Goal: Find specific page/section: Find specific page/section

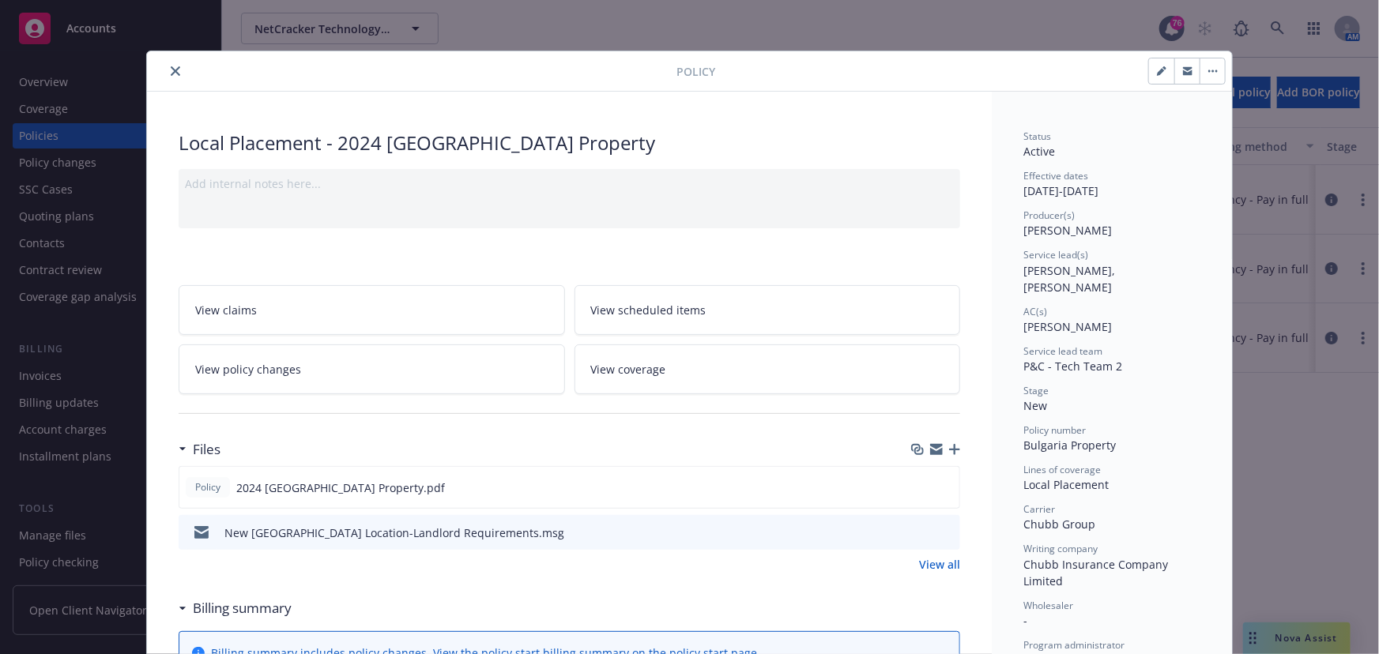
scroll to position [47, 0]
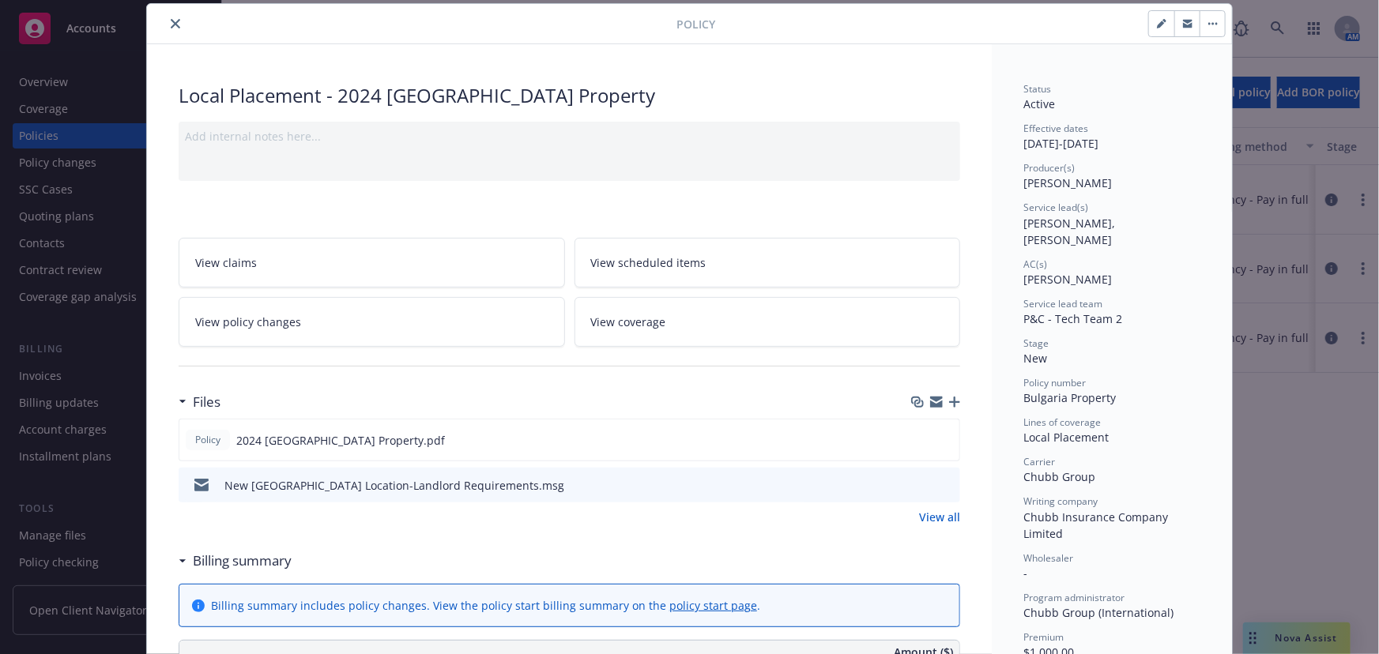
click at [171, 21] on icon "close" at bounding box center [175, 23] width 9 height 9
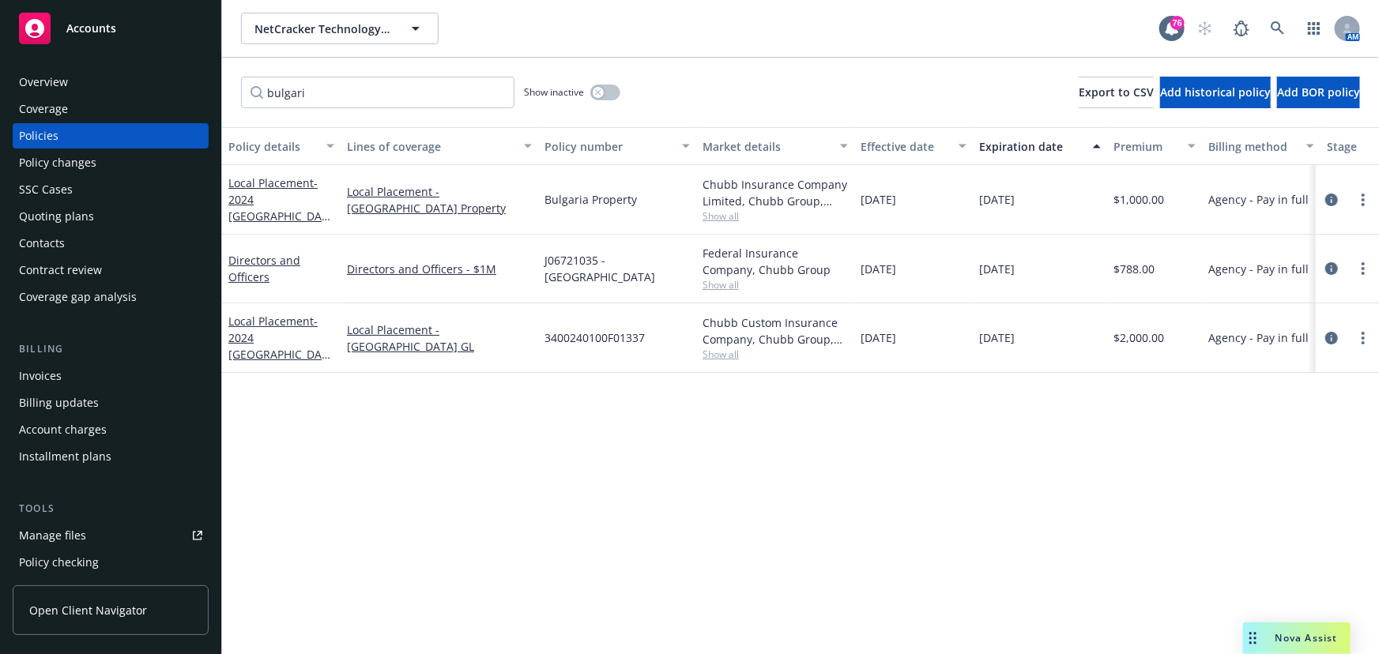
drag, startPoint x: 1295, startPoint y: 18, endPoint x: 1285, endPoint y: 22, distance: 11.0
click at [1285, 22] on div "AM" at bounding box center [1274, 29] width 171 height 32
click at [1280, 24] on icon at bounding box center [1278, 28] width 14 height 14
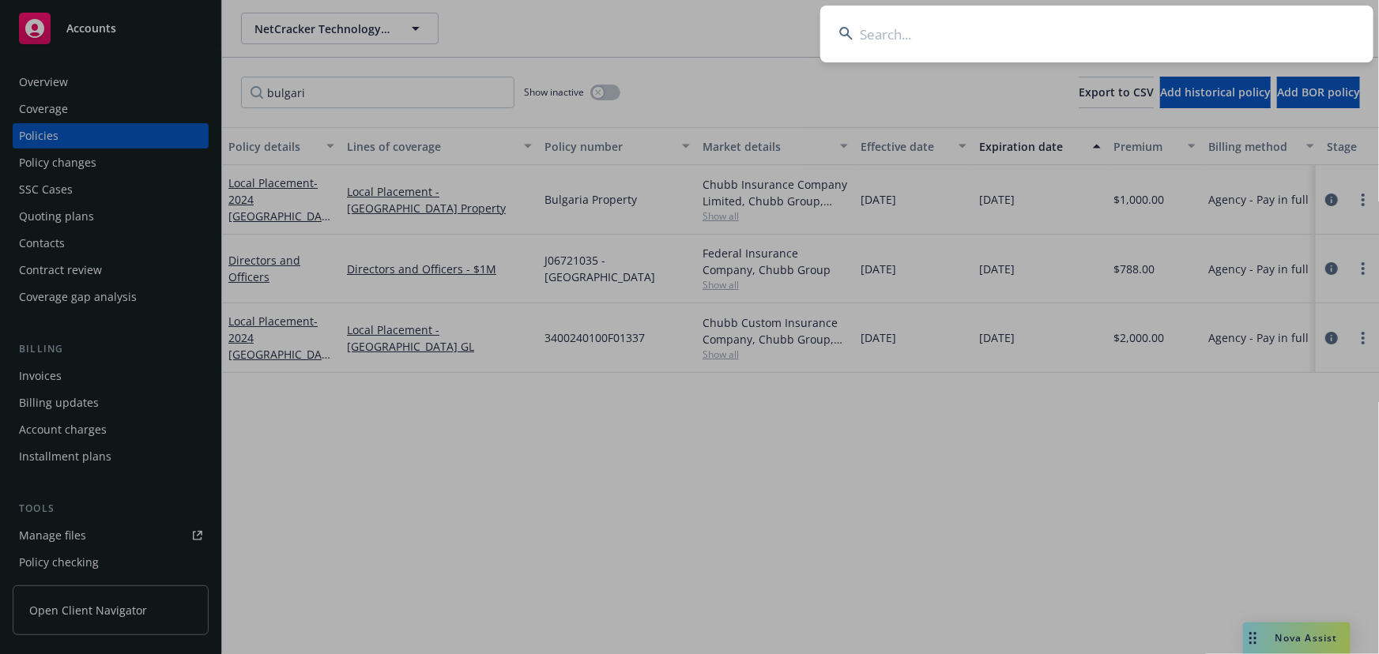
click at [1043, 32] on input at bounding box center [1096, 34] width 553 height 57
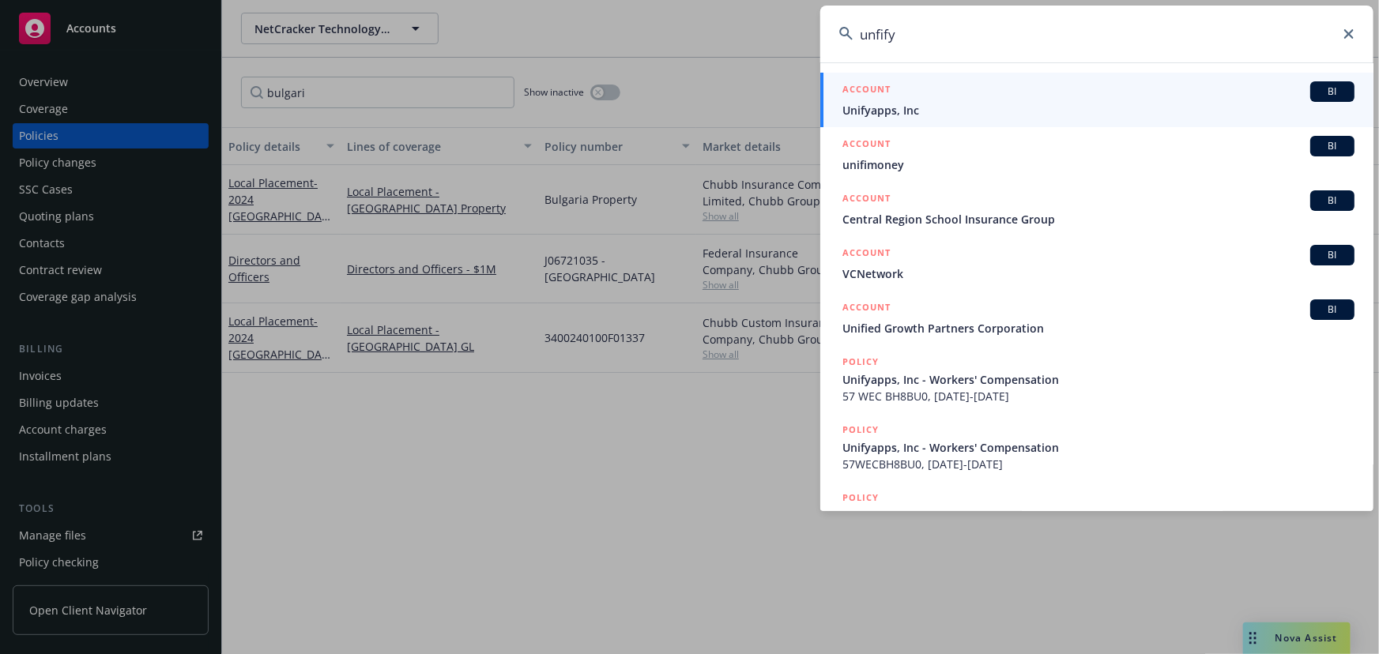
type input "unfify"
click at [1317, 92] on span "BI" at bounding box center [1333, 92] width 32 height 14
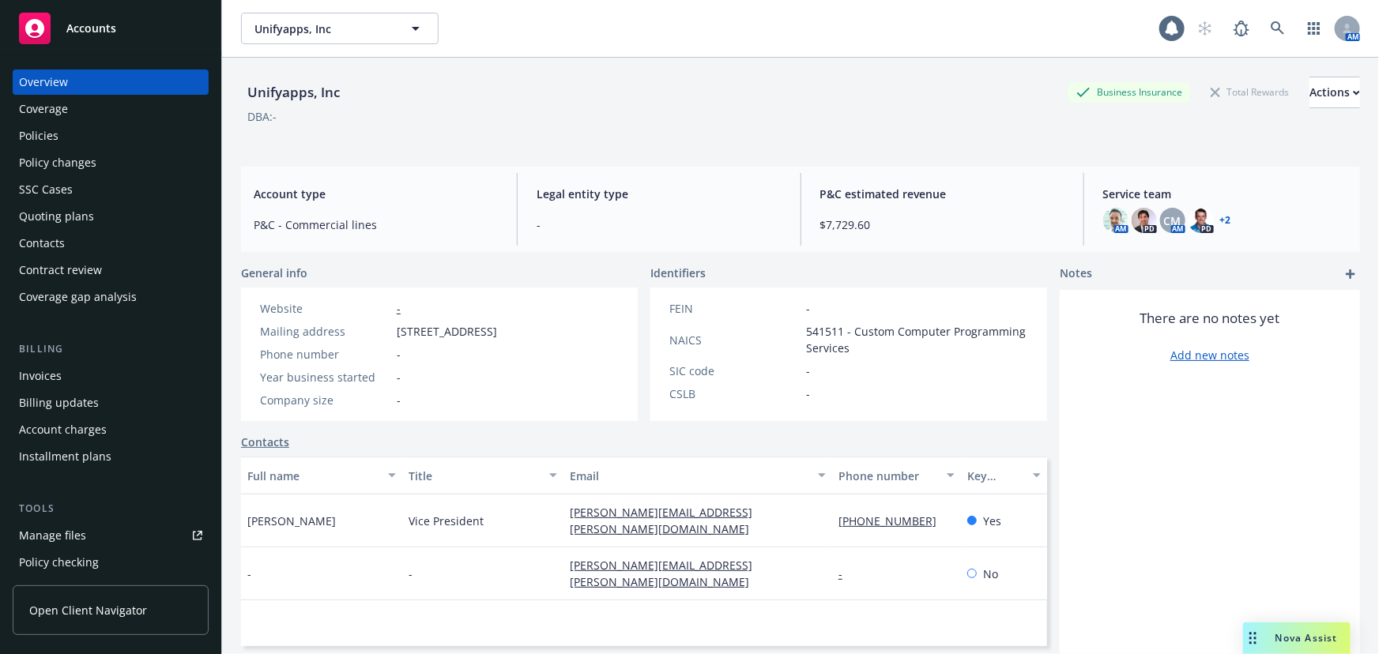
click at [68, 111] on div "Coverage" at bounding box center [110, 108] width 183 height 25
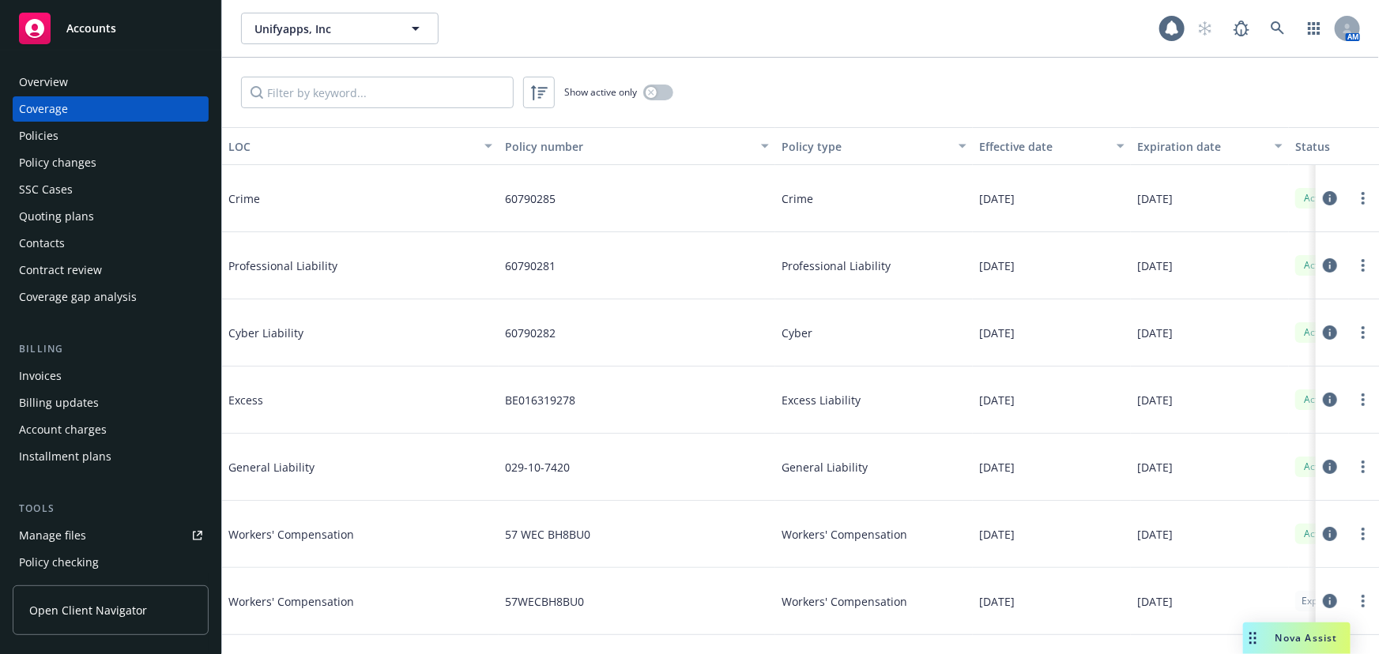
click at [55, 134] on div "Policies" at bounding box center [39, 135] width 40 height 25
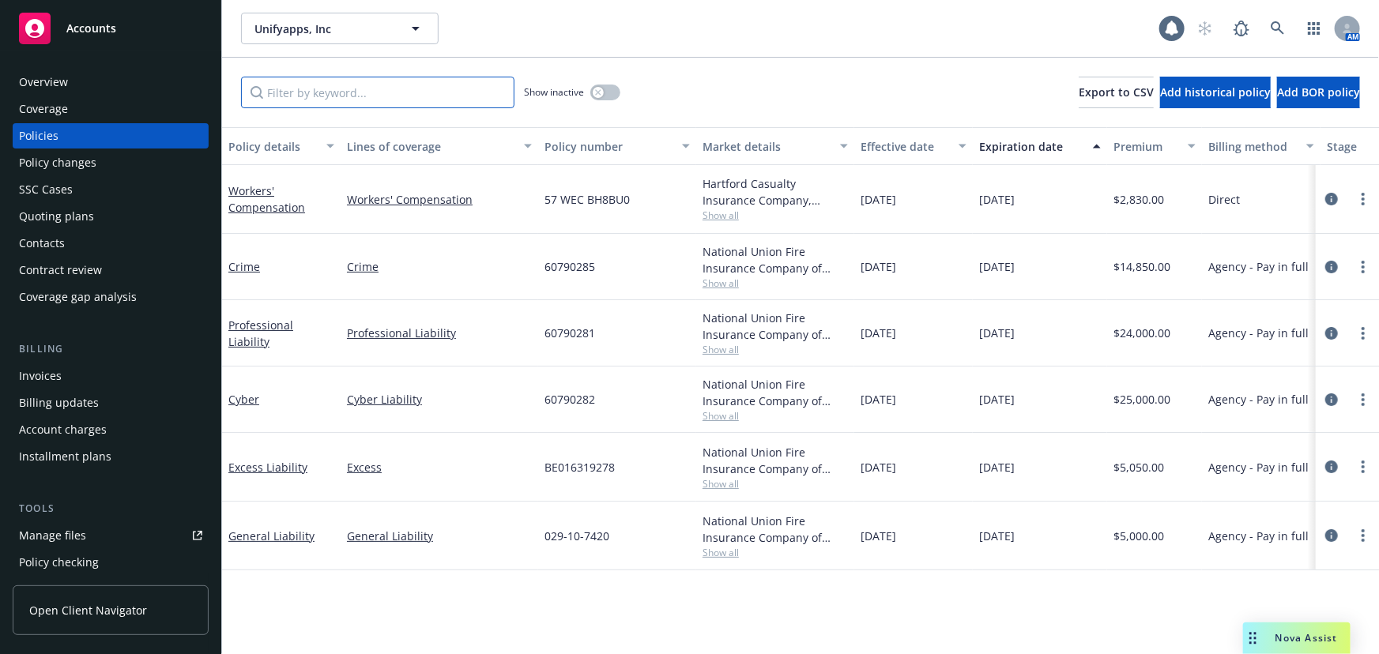
click at [315, 94] on input "Filter by keyword..." at bounding box center [377, 93] width 273 height 32
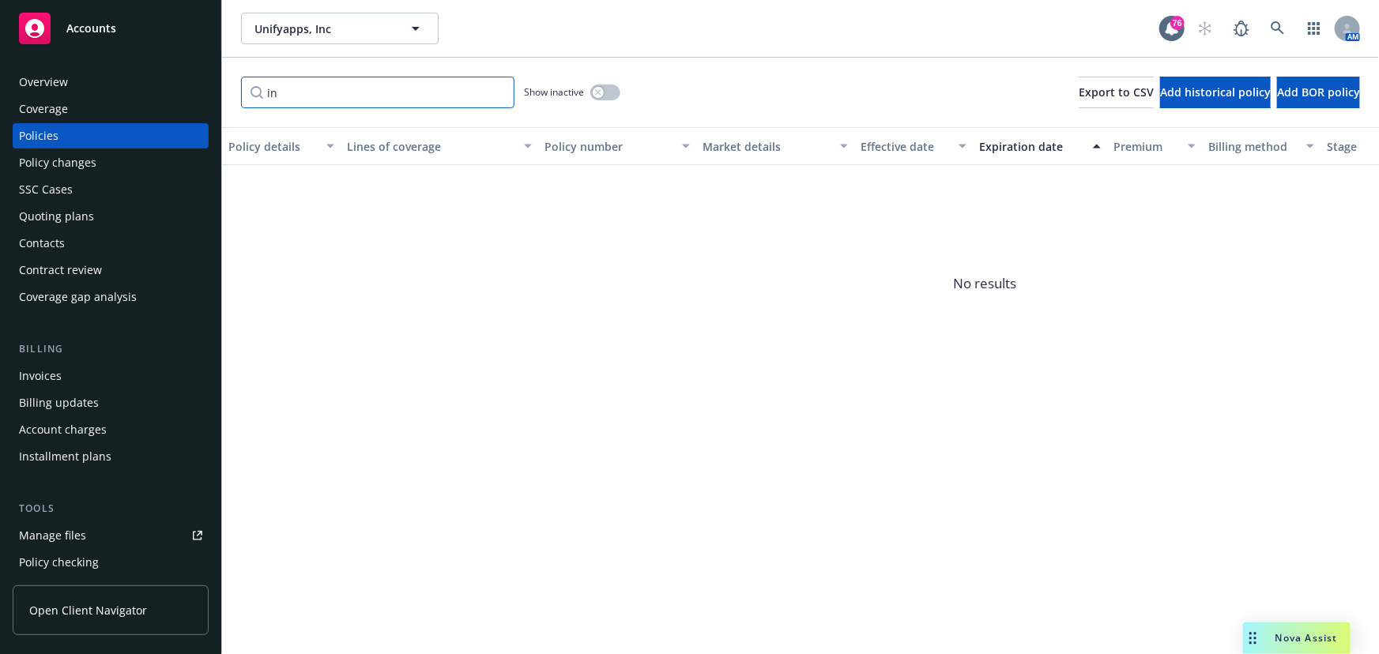
type input "i"
type input "india"
click at [499, 93] on input "india" at bounding box center [377, 93] width 273 height 32
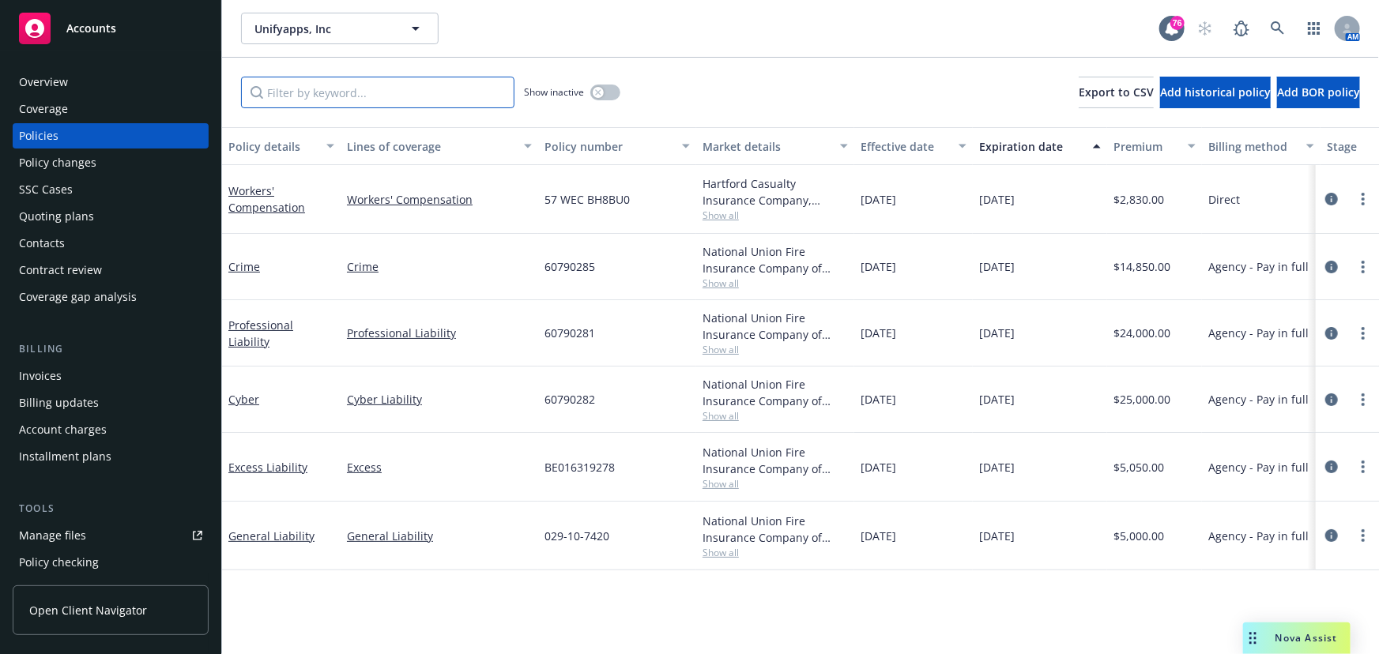
click at [499, 92] on input "Filter by keyword..." at bounding box center [377, 93] width 273 height 32
click at [67, 83] on div "Overview" at bounding box center [110, 82] width 183 height 25
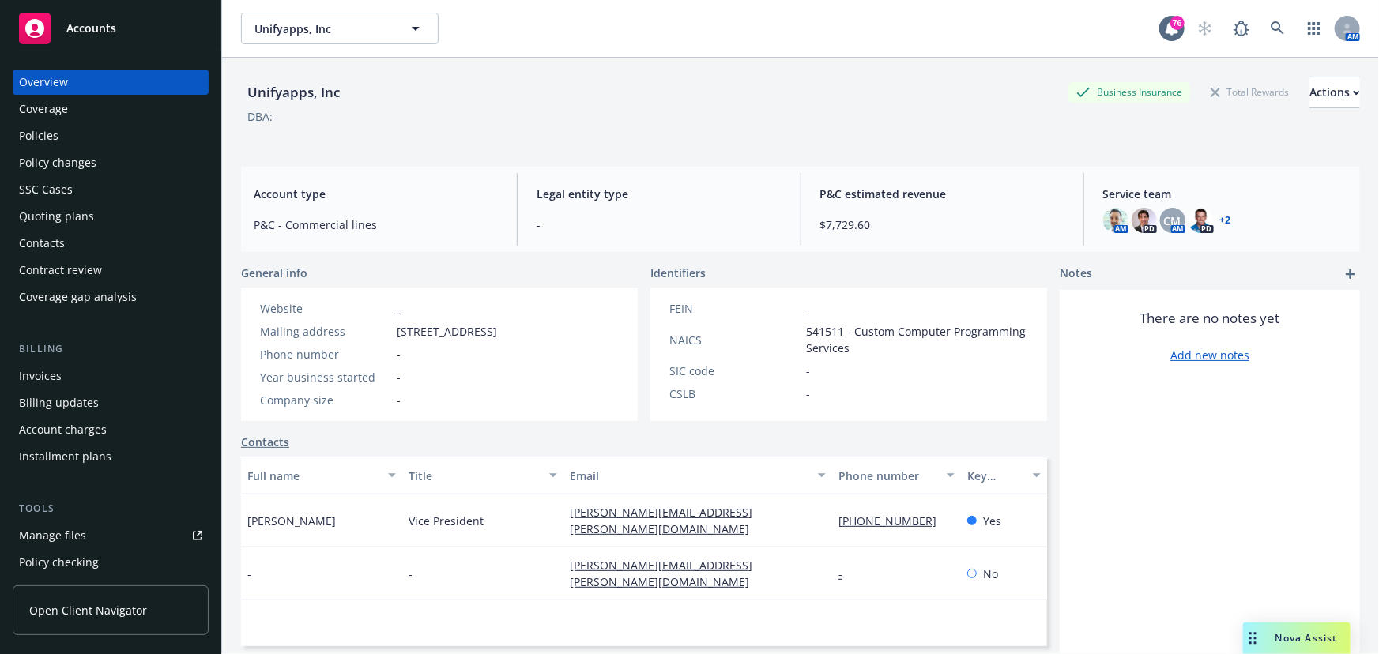
click at [1220, 217] on link "+ 2" at bounding box center [1225, 220] width 11 height 9
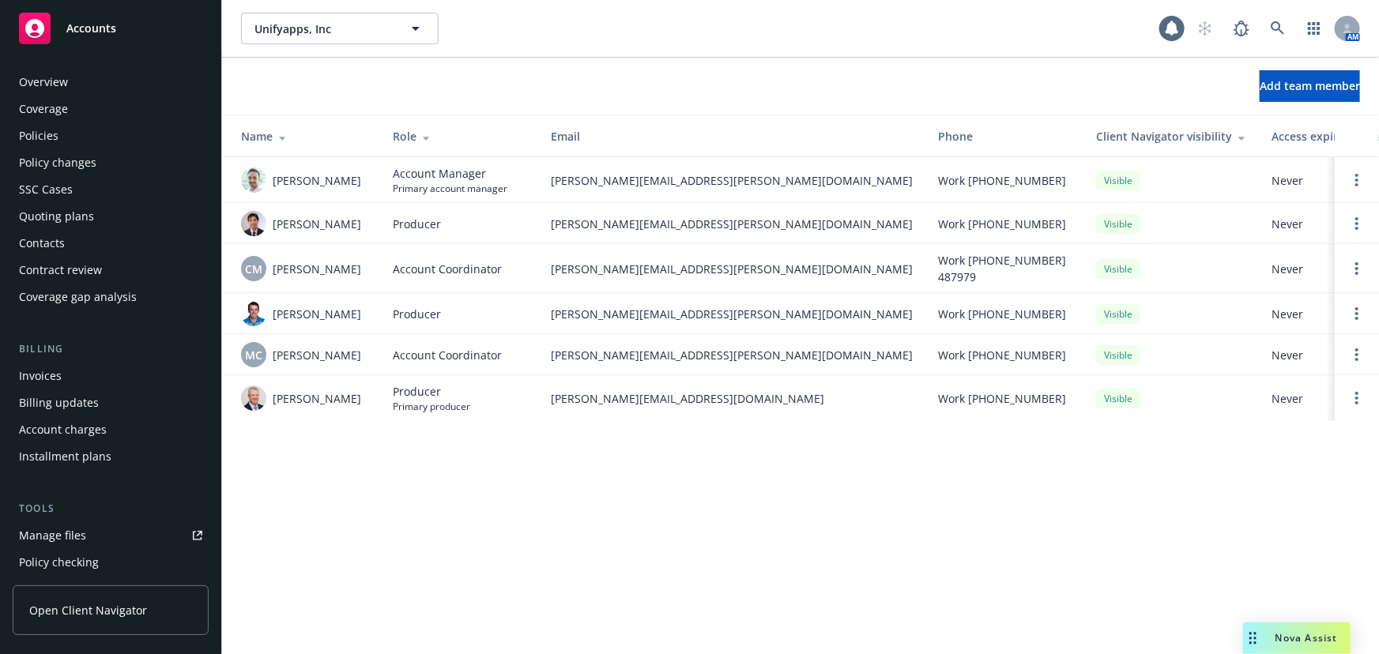
scroll to position [401, 0]
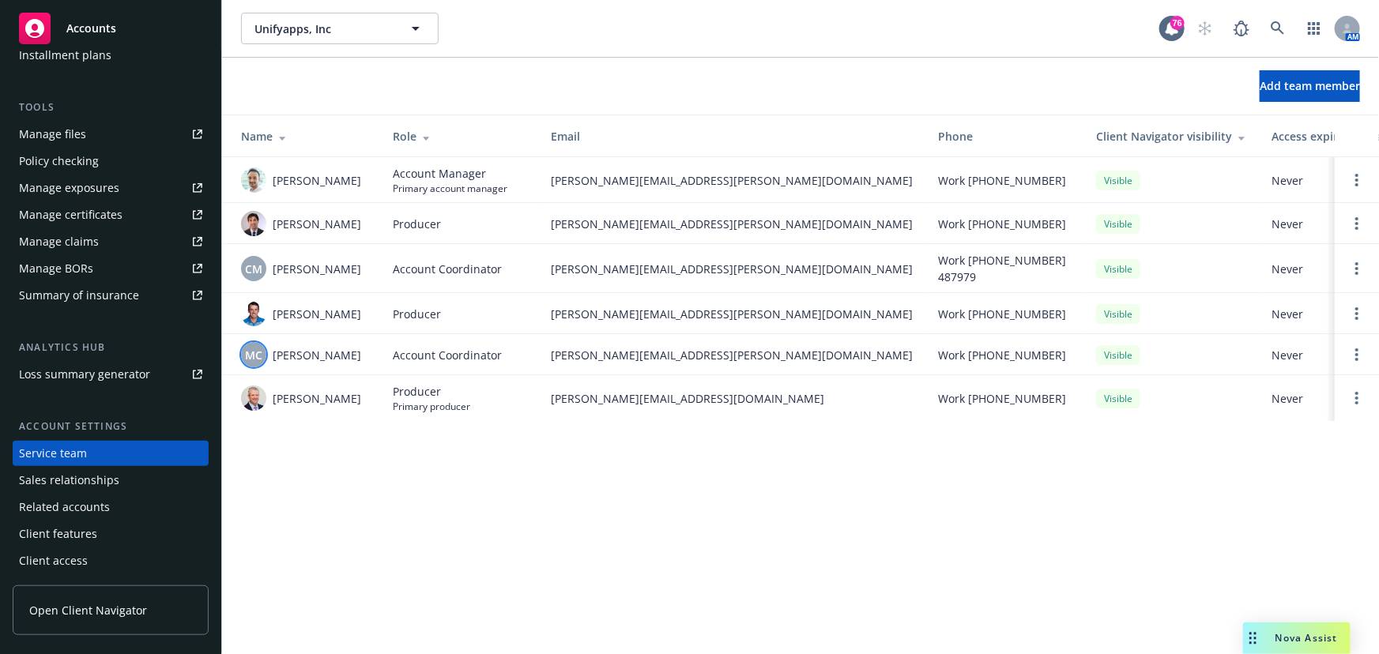
click at [254, 354] on span "MC" at bounding box center [253, 355] width 17 height 17
